Goal: Find contact information: Find contact information

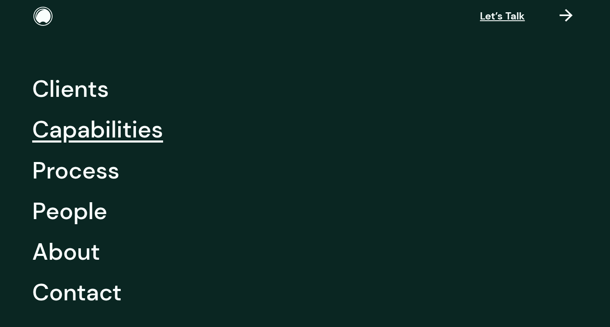
click at [86, 130] on link "Capabilities" at bounding box center [97, 129] width 131 height 41
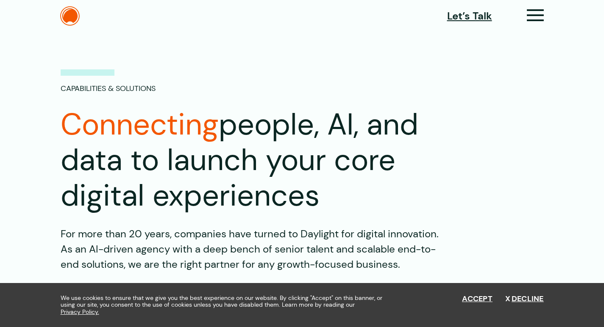
click at [544, 14] on icon at bounding box center [534, 18] width 17 height 9
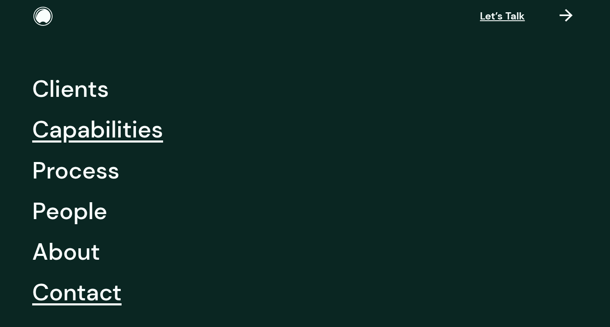
click at [78, 294] on link "Contact" at bounding box center [76, 292] width 89 height 41
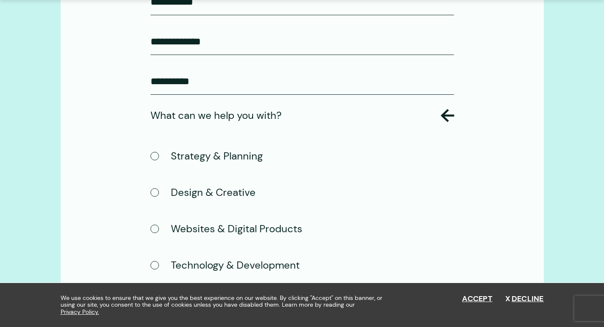
scroll to position [551, 0]
